Goal: Transaction & Acquisition: Purchase product/service

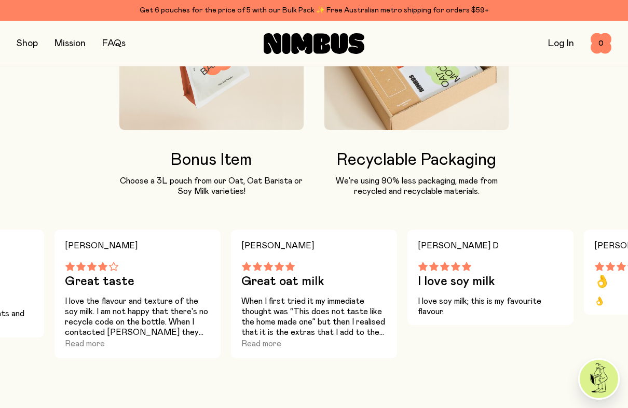
scroll to position [1006, 0]
click at [267, 296] on button "Read more" at bounding box center [261, 343] width 40 height 12
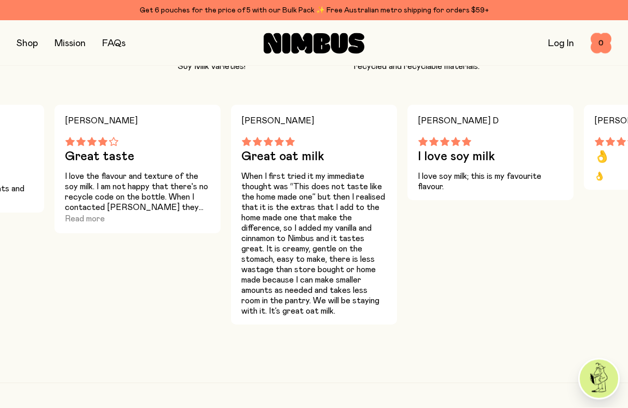
scroll to position [1131, 0]
click at [311, 206] on p "When I first tried it my immediate thought was “This does not taste like the ho…" at bounding box center [313, 243] width 145 height 145
click at [285, 188] on p "When I first tried it my immediate thought was “This does not taste like the ho…" at bounding box center [313, 243] width 145 height 145
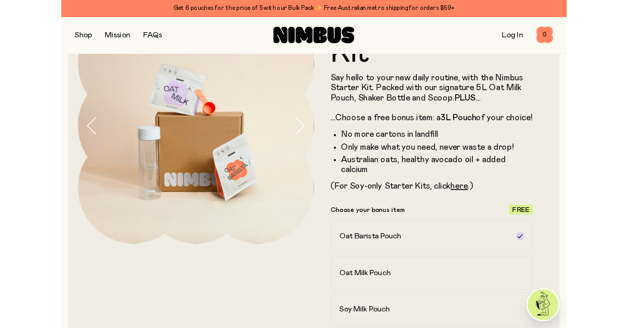
scroll to position [0, 0]
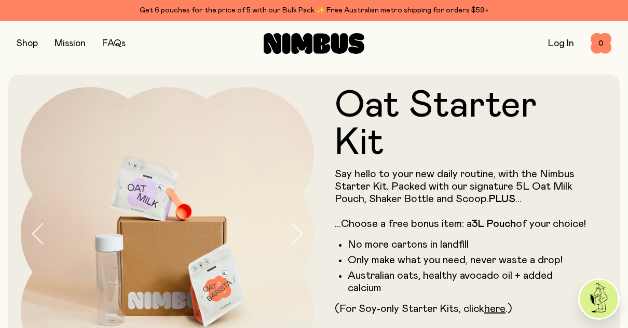
click at [29, 41] on button "button" at bounding box center [27, 43] width 21 height 15
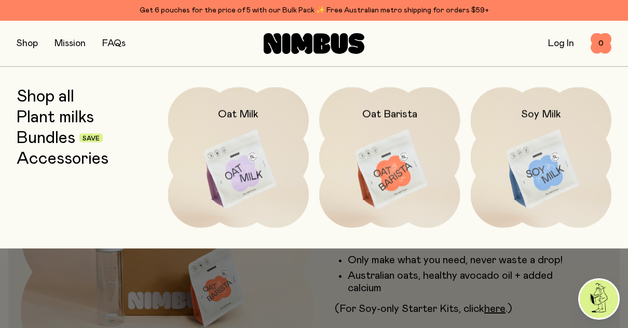
click at [245, 182] on img at bounding box center [238, 170] width 141 height 166
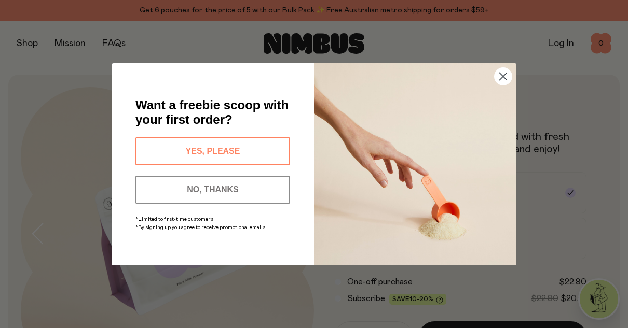
click at [256, 152] on button "YES, PLEASE" at bounding box center [212, 152] width 155 height 28
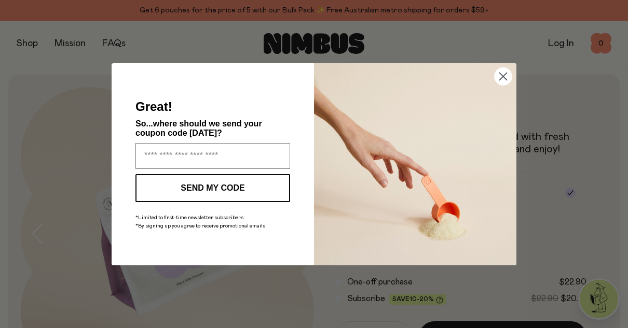
click at [150, 152] on input "Enter your email address" at bounding box center [212, 156] width 155 height 26
type input "**********"
click at [246, 188] on button "SEND MY CODE" at bounding box center [212, 188] width 155 height 28
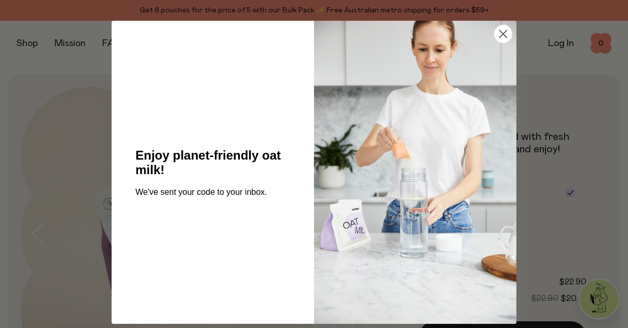
click at [503, 37] on circle "Close dialog" at bounding box center [503, 33] width 17 height 17
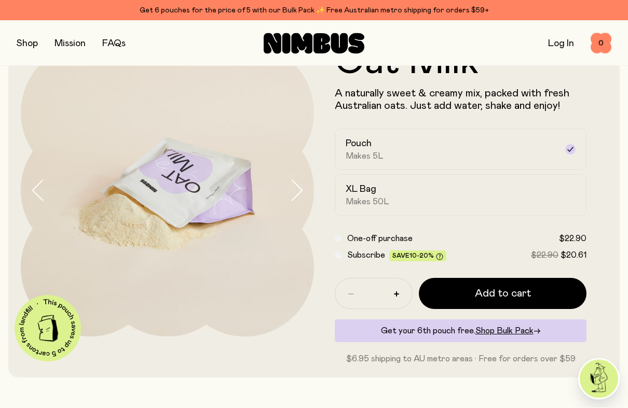
click at [398, 200] on div "XL Bag Makes 50L" at bounding box center [451, 196] width 211 height 24
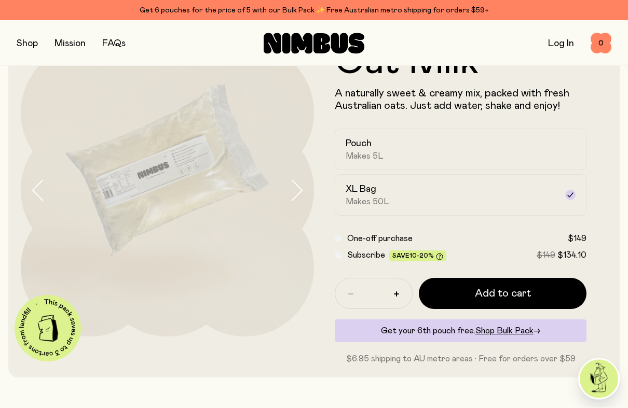
scroll to position [44, 0]
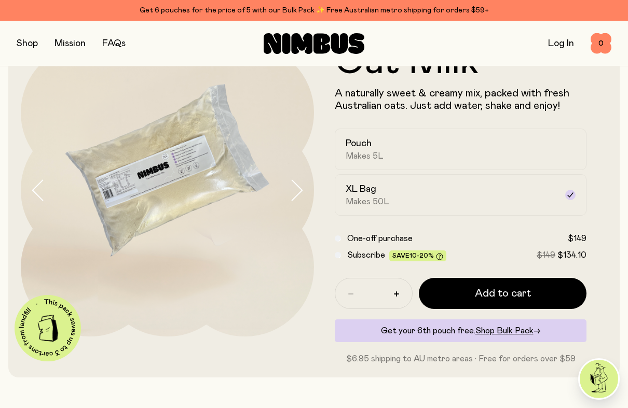
click at [400, 154] on div "Pouch Makes 5L" at bounding box center [451, 150] width 211 height 24
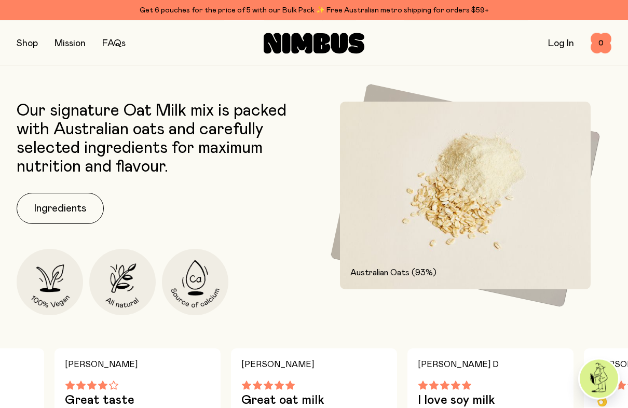
scroll to position [378, 0]
click at [60, 212] on button "Ingredients" at bounding box center [60, 208] width 87 height 31
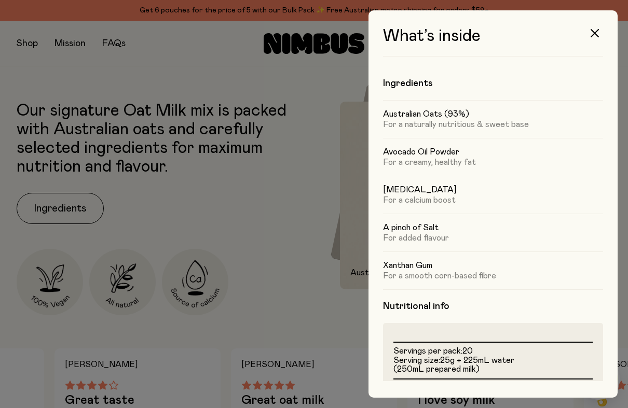
click at [596, 43] on button "button" at bounding box center [594, 33] width 25 height 25
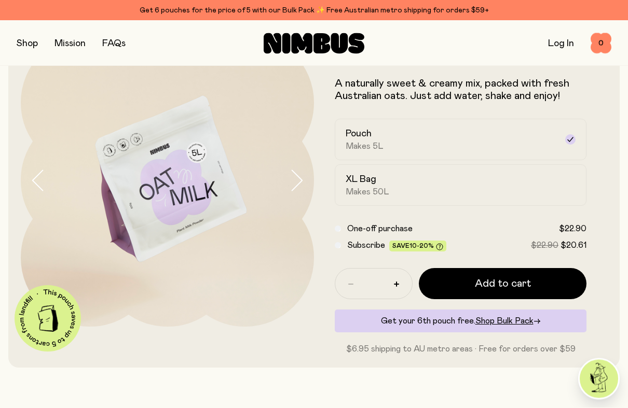
scroll to position [53, 0]
click at [506, 294] on button "Add to cart" at bounding box center [503, 283] width 168 height 31
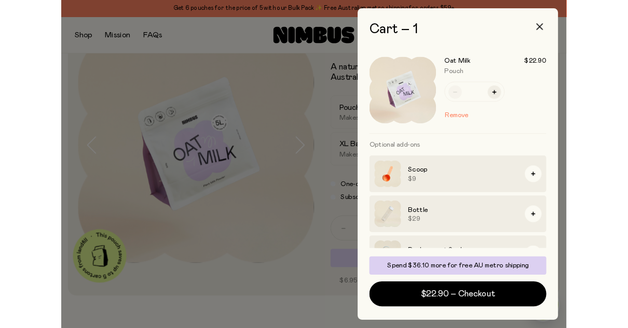
scroll to position [0, 0]
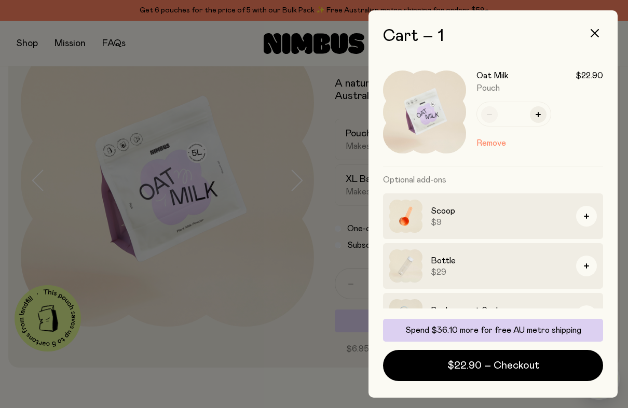
click at [505, 296] on span "$22.90 – Checkout" at bounding box center [493, 366] width 92 height 15
